Goal: Information Seeking & Learning: Understand process/instructions

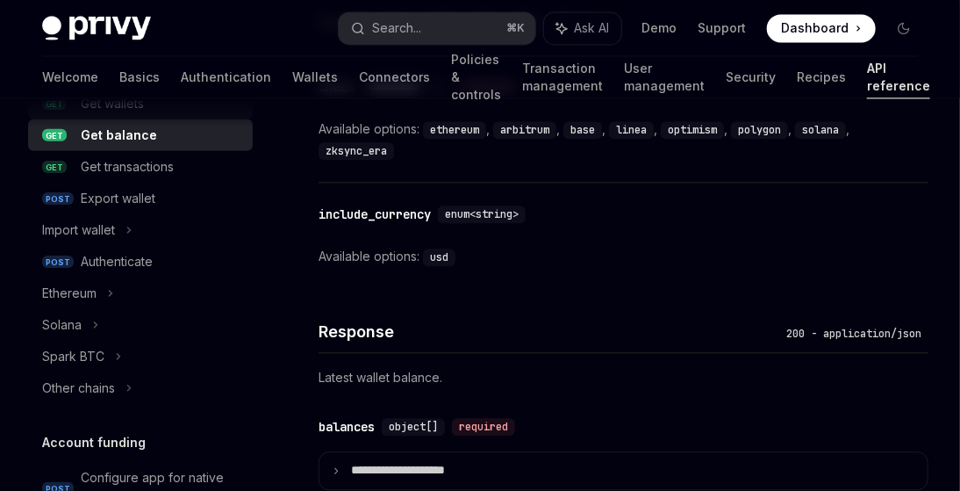
scroll to position [317, 0]
click at [109, 294] on icon at bounding box center [110, 292] width 7 height 21
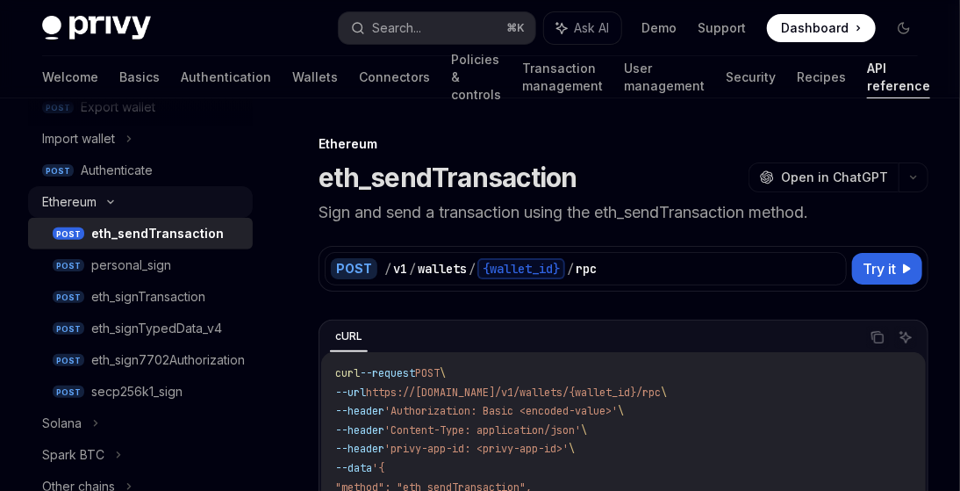
scroll to position [414, 0]
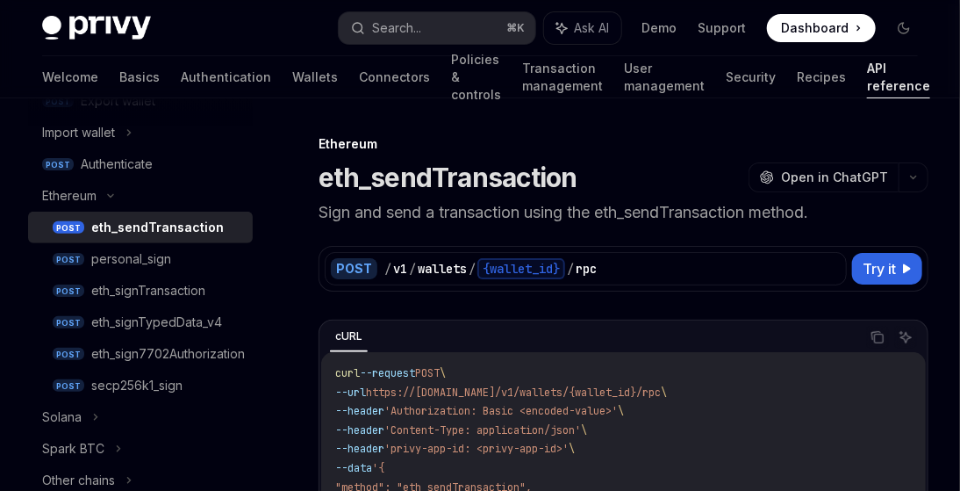
click at [140, 231] on div "eth_sendTransaction" at bounding box center [157, 227] width 133 height 21
click at [174, 287] on div "eth_signTransaction" at bounding box center [148, 290] width 114 height 21
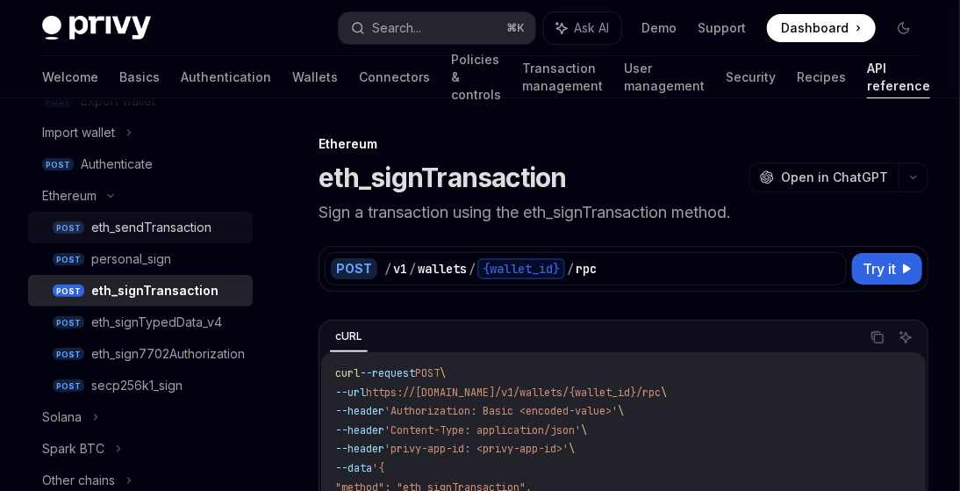
click at [139, 231] on div "eth_sendTransaction" at bounding box center [151, 227] width 120 height 21
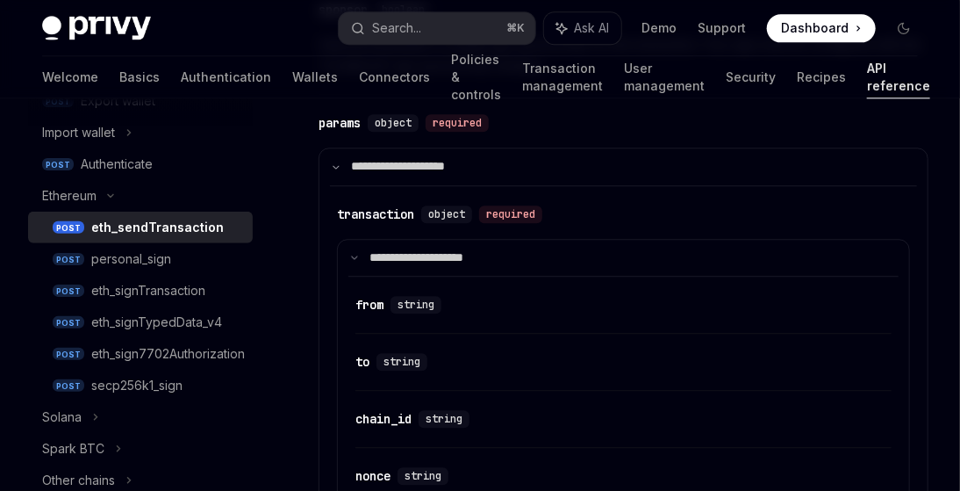
scroll to position [1507, 0]
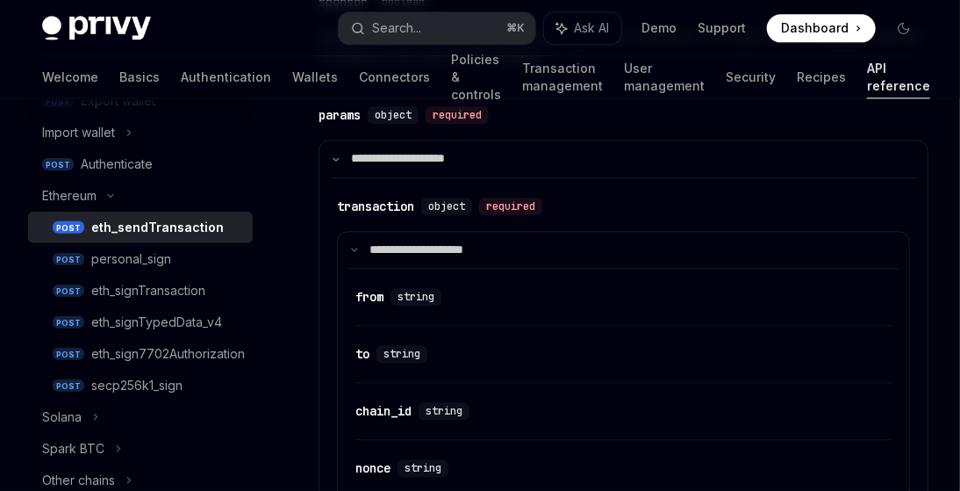
type textarea "*"
